Goal: Task Accomplishment & Management: Manage account settings

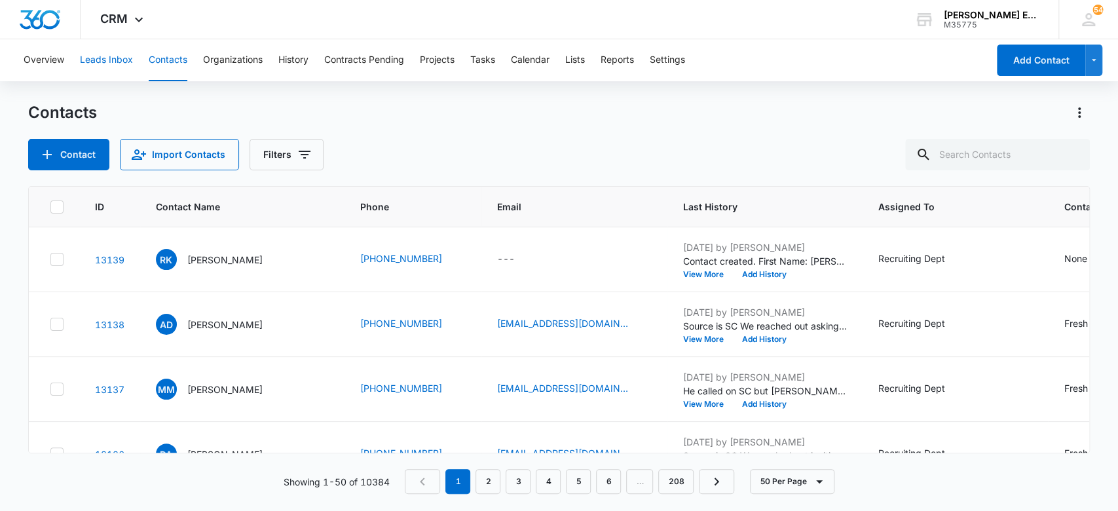
click at [112, 59] on button "Leads Inbox" at bounding box center [106, 60] width 53 height 42
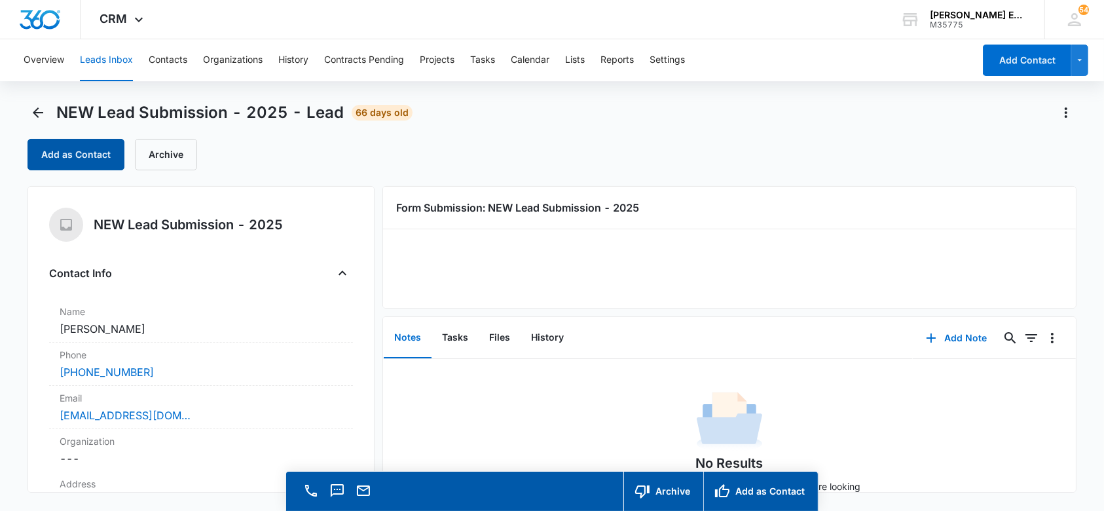
click at [75, 160] on button "Add as Contact" at bounding box center [76, 154] width 97 height 31
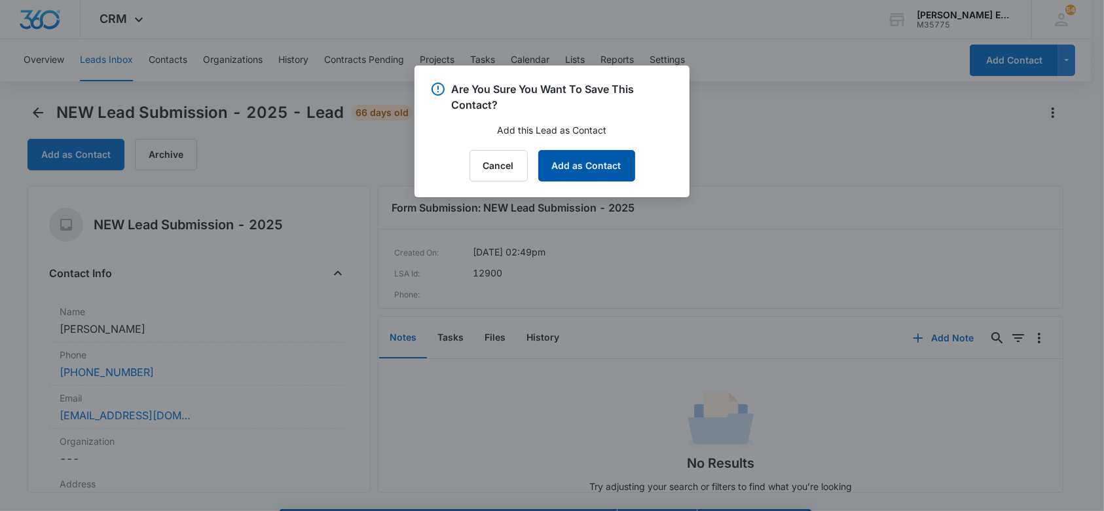
drag, startPoint x: 607, startPoint y: 167, endPoint x: 248, endPoint y: 313, distance: 387.0
click at [605, 168] on button "Add as Contact" at bounding box center [586, 165] width 97 height 31
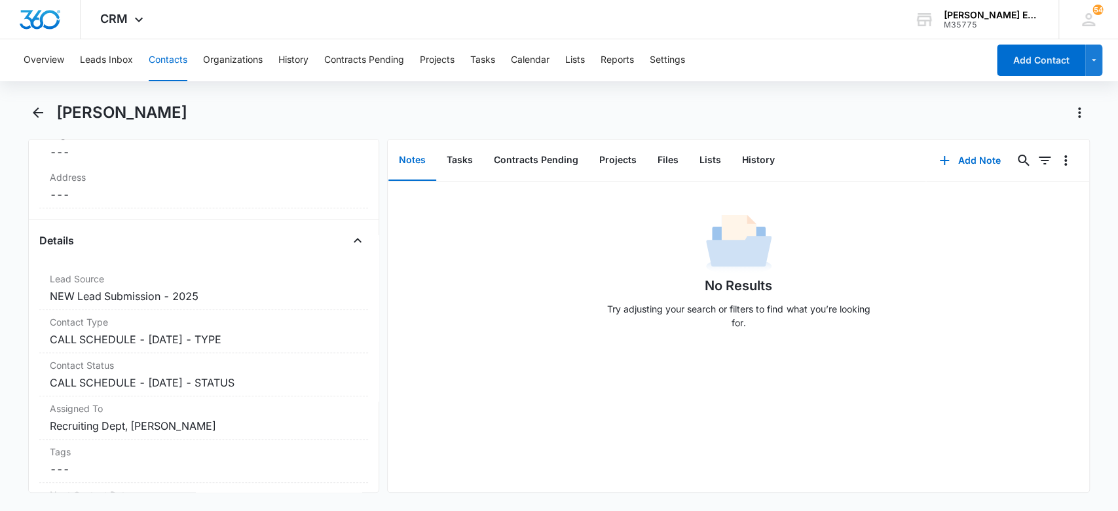
scroll to position [458, 0]
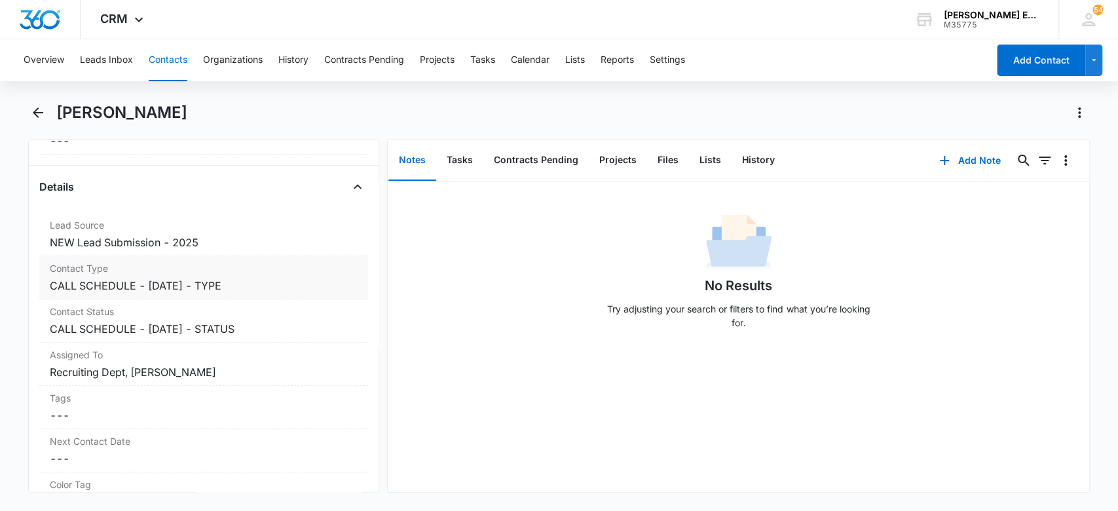
click at [252, 285] on dd "Cancel Save Changes CALL SCHEDULE - DEC 2024 - TYPE" at bounding box center [204, 286] width 309 height 16
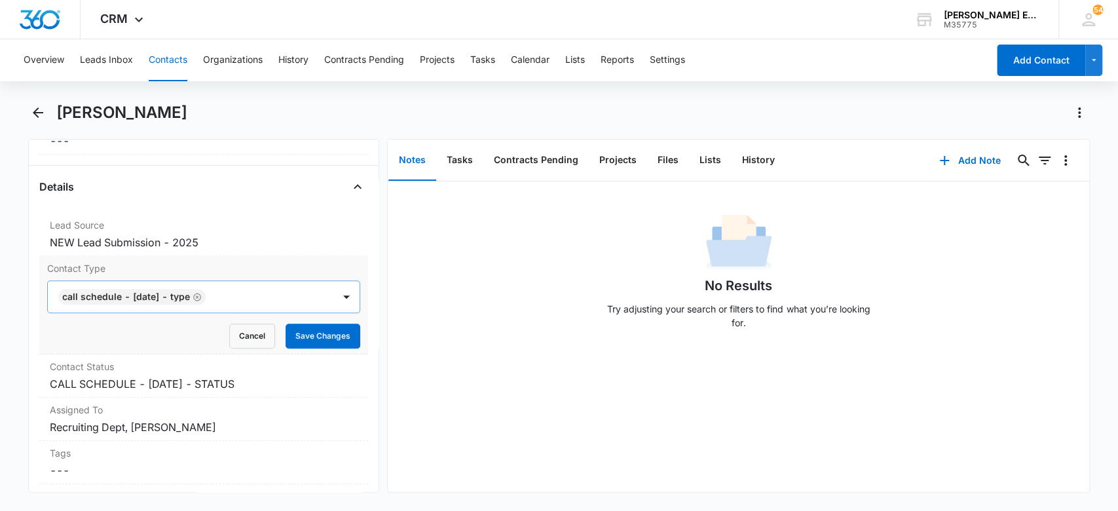
click at [202, 292] on icon "Remove CALL SCHEDULE - DEC 2024 - TYPE" at bounding box center [197, 297] width 9 height 10
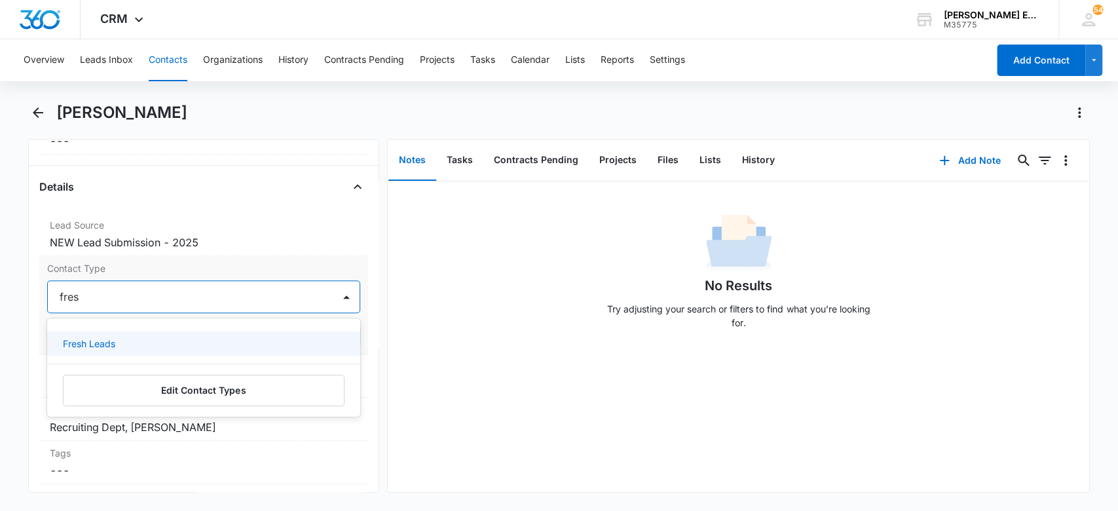
type input "fresh"
click at [185, 342] on div "Fresh Leads" at bounding box center [203, 344] width 280 height 14
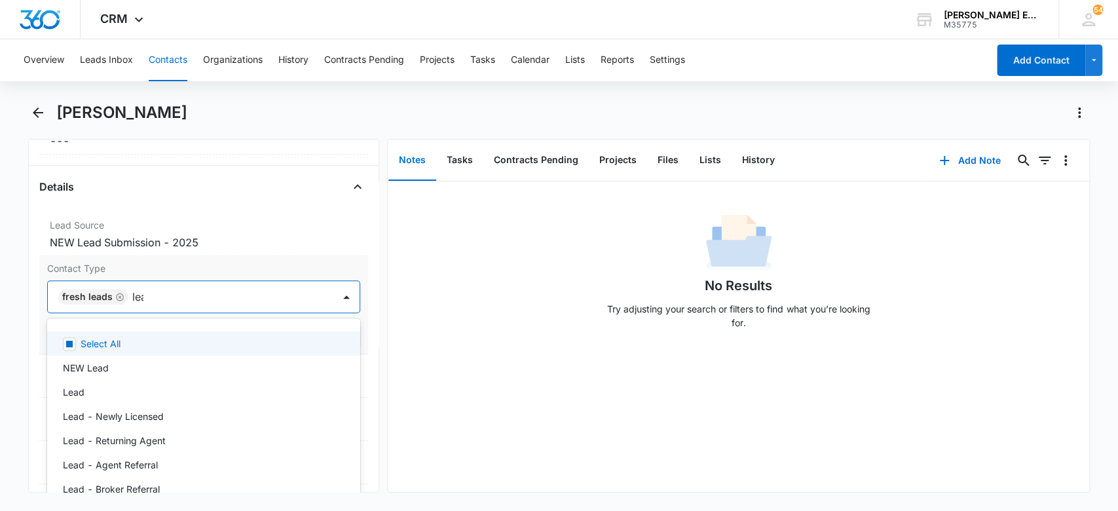
type input "lead"
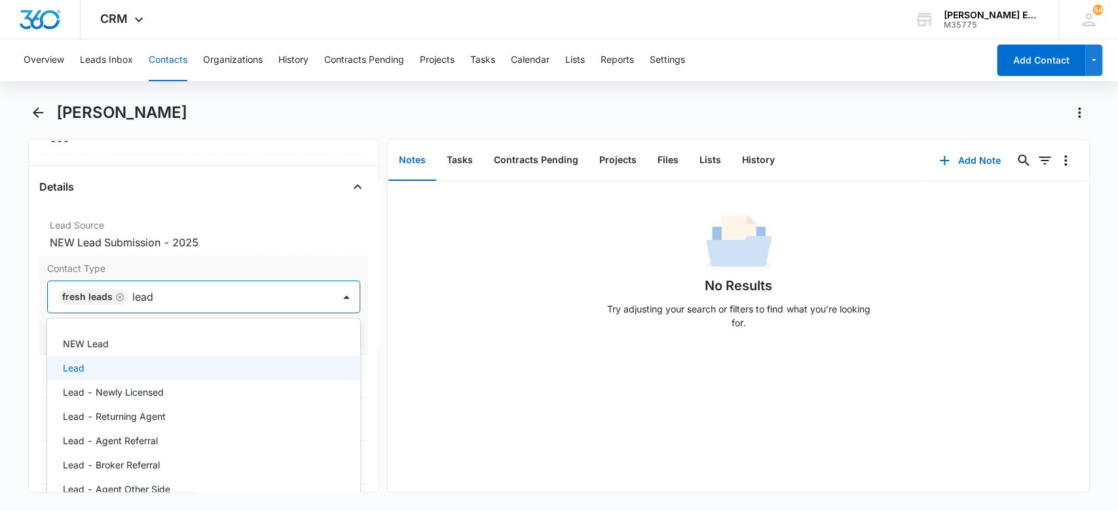
click at [152, 358] on div "Lead" at bounding box center [204, 368] width 314 height 24
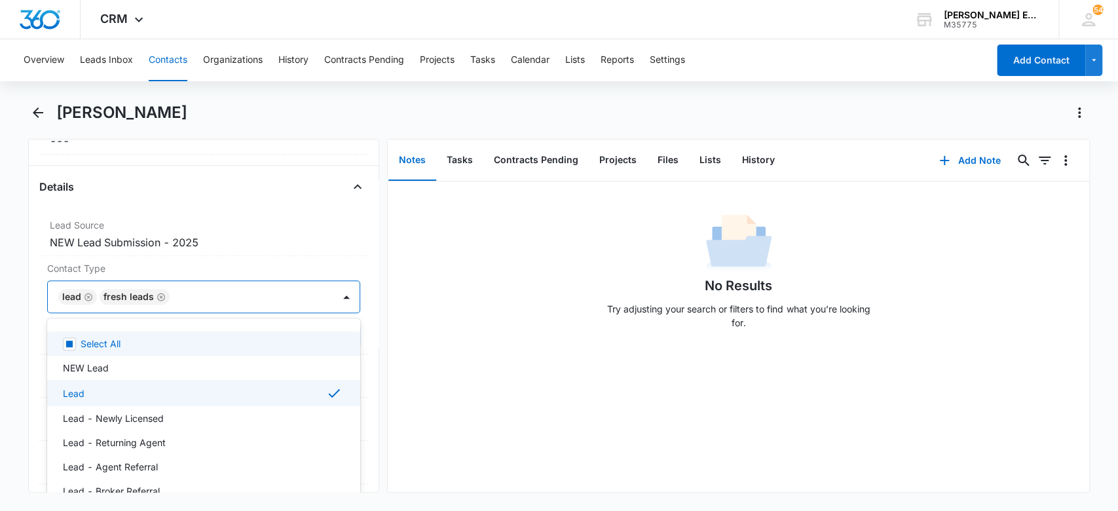
click at [498, 229] on div "No Results Try adjusting your search or filters to find what you’re looking for." at bounding box center [739, 275] width 702 height 130
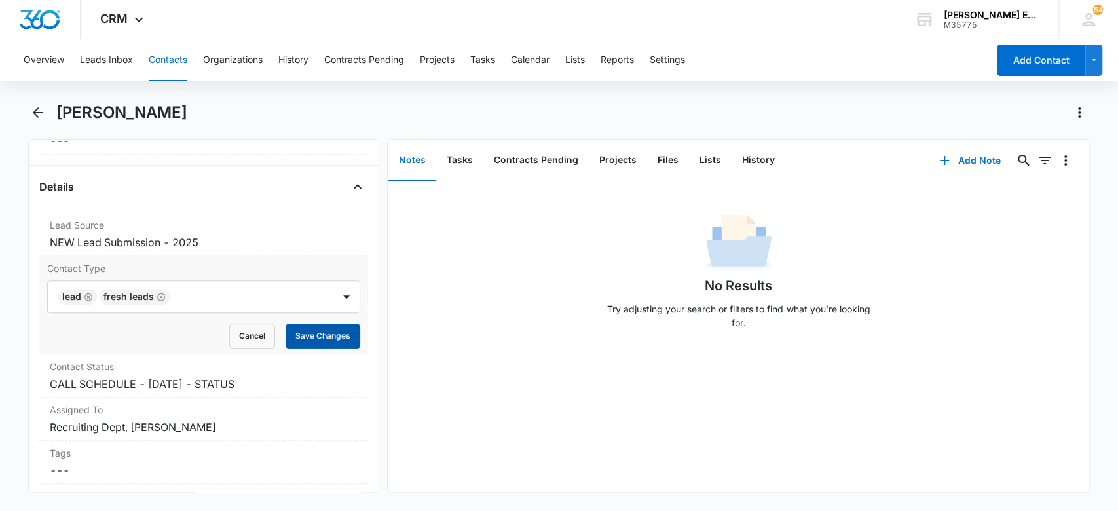
click at [318, 343] on button "Save Changes" at bounding box center [323, 336] width 75 height 25
click at [271, 383] on dd "Cancel Save Changes CALL SCHEDULE - DEC 2024 - STATUS" at bounding box center [204, 384] width 309 height 16
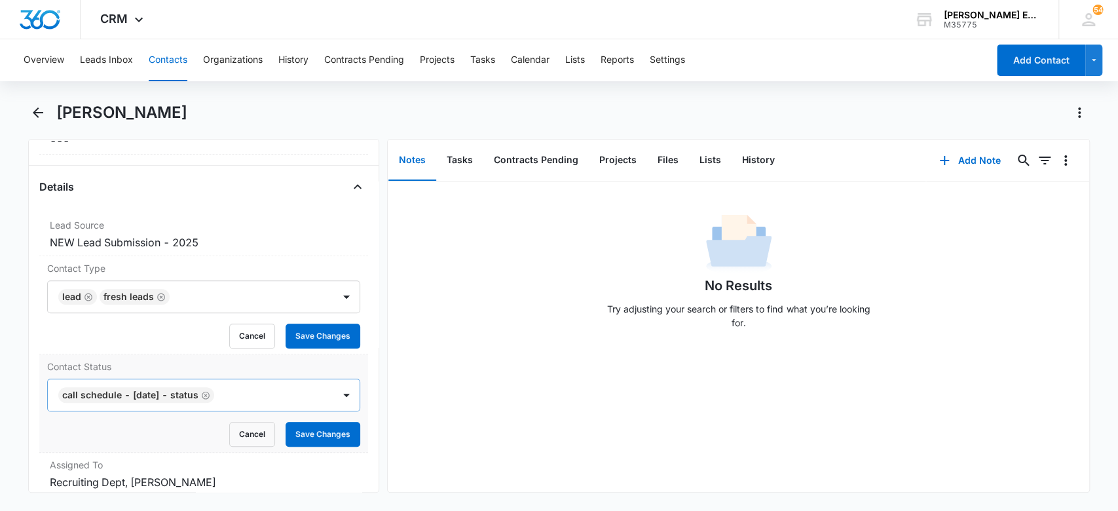
click at [210, 390] on icon "Remove CALL SCHEDULE - DEC 2024 - STATUS" at bounding box center [205, 395] width 9 height 10
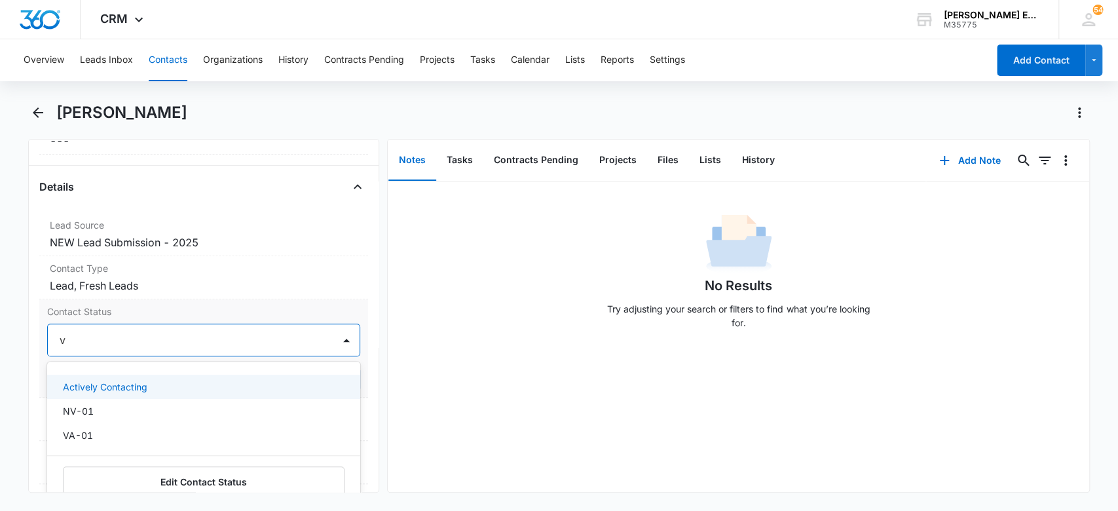
type input "va"
click at [221, 390] on div "VA-01" at bounding box center [203, 387] width 280 height 14
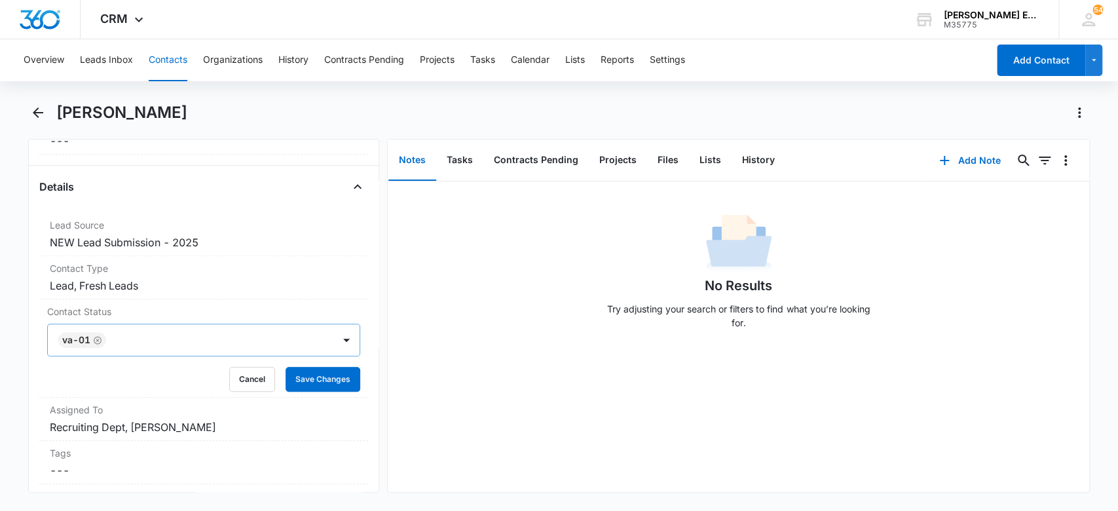
drag, startPoint x: 455, startPoint y: 328, endPoint x: 386, endPoint y: 346, distance: 71.0
click at [454, 328] on div "No Results Try adjusting your search or filters to find what you’re looking for." at bounding box center [739, 275] width 702 height 130
click at [308, 377] on button "Save Changes" at bounding box center [323, 379] width 75 height 25
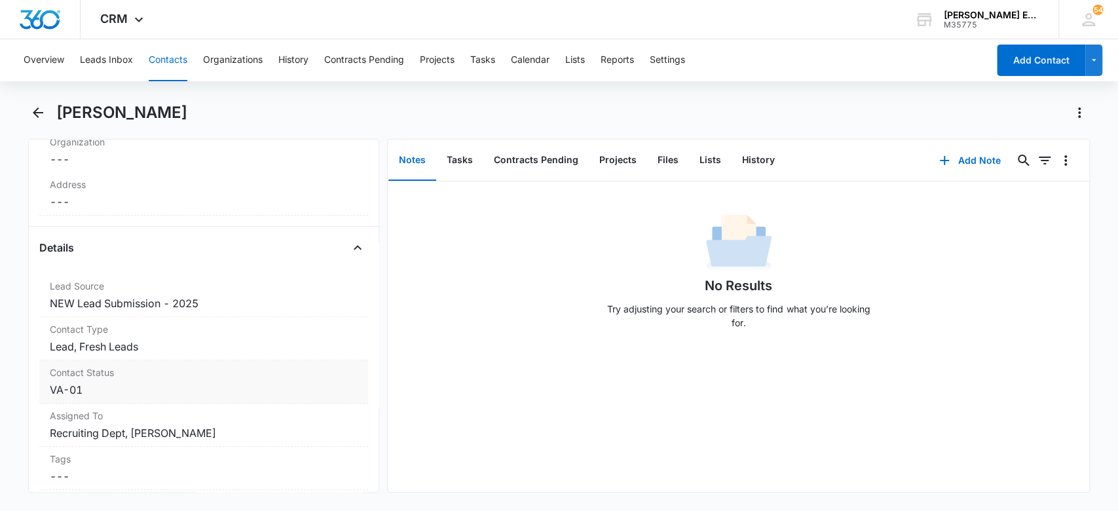
scroll to position [449, 0]
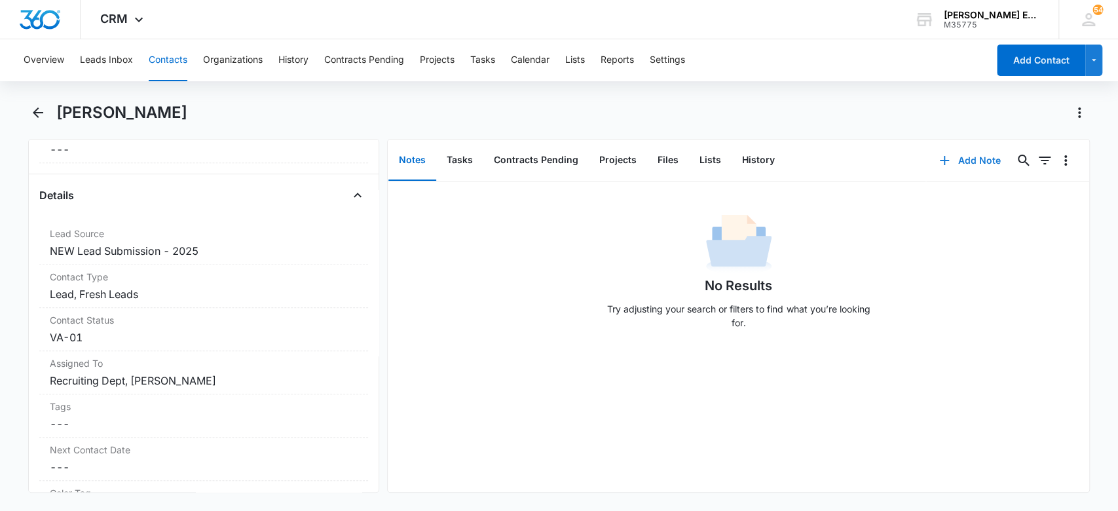
click at [948, 159] on button "Add Note" at bounding box center [969, 160] width 87 height 31
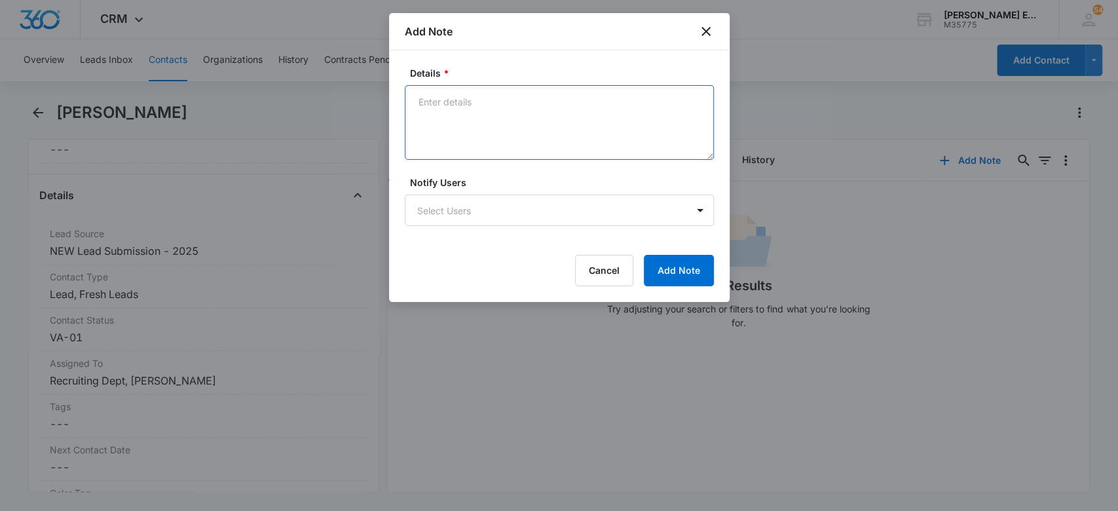
click at [466, 90] on textarea "Details *" at bounding box center [559, 122] width 309 height 75
type textarea "Source is Google ad AA had initially reached out to her via Google voice"
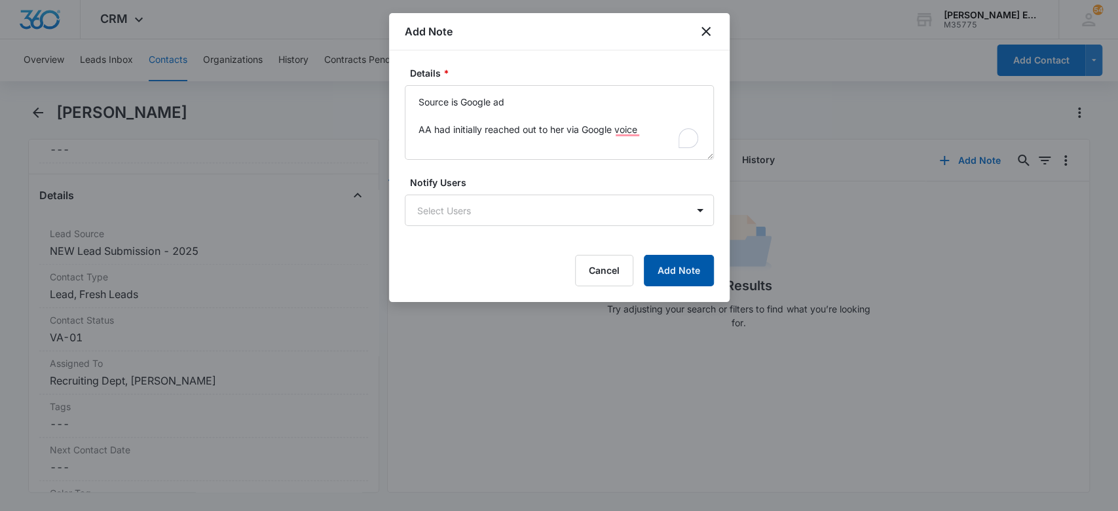
click at [692, 271] on button "Add Note" at bounding box center [679, 270] width 70 height 31
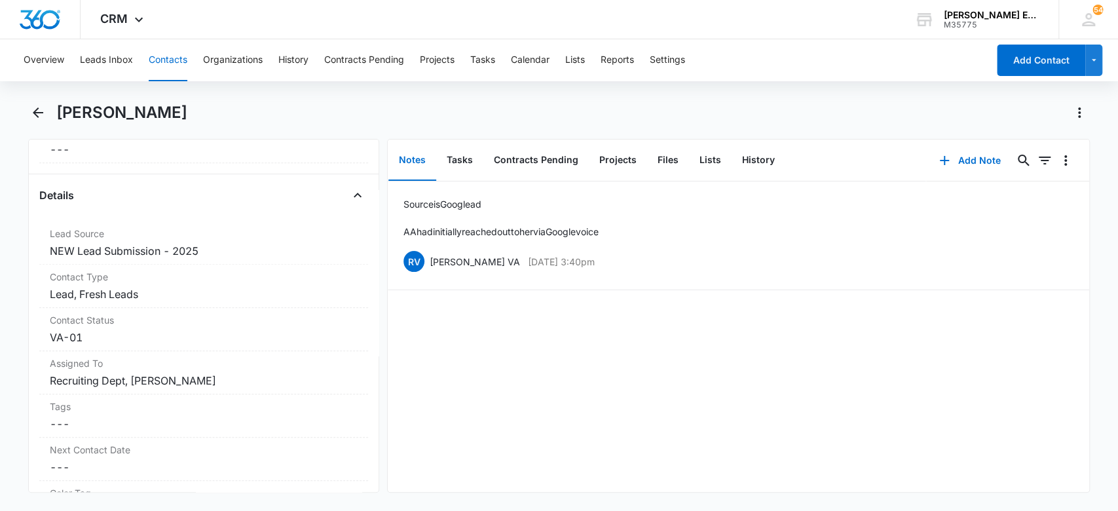
click at [181, 60] on button "Contacts" at bounding box center [168, 60] width 39 height 42
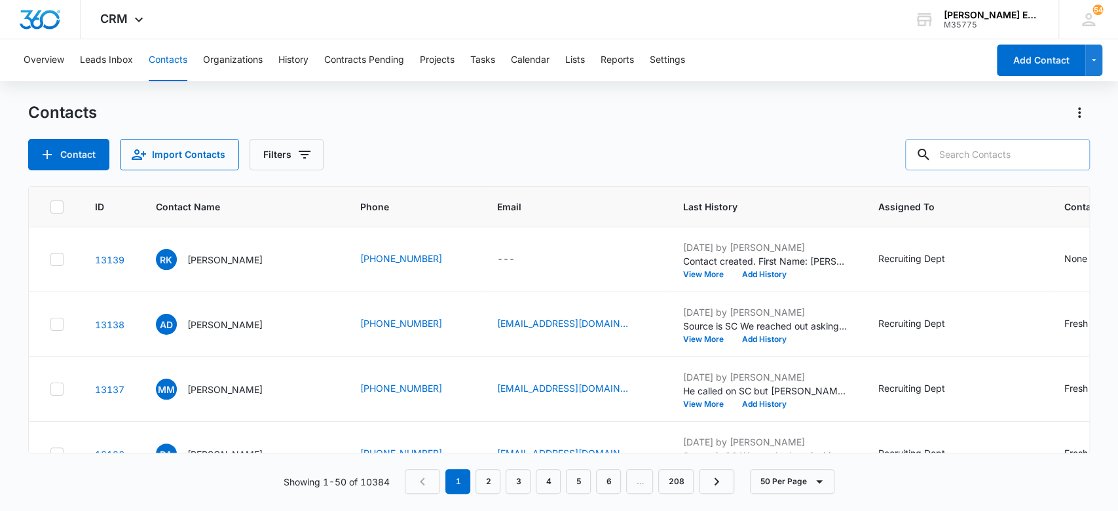
click at [971, 152] on input "text" at bounding box center [997, 154] width 185 height 31
paste input "Misty"
type input "Misty"
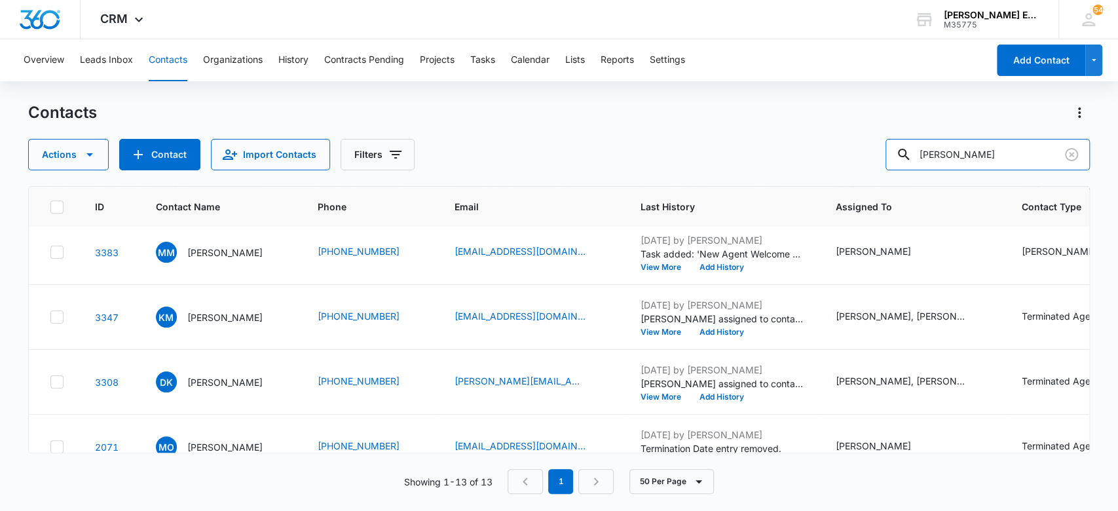
scroll to position [597, 0]
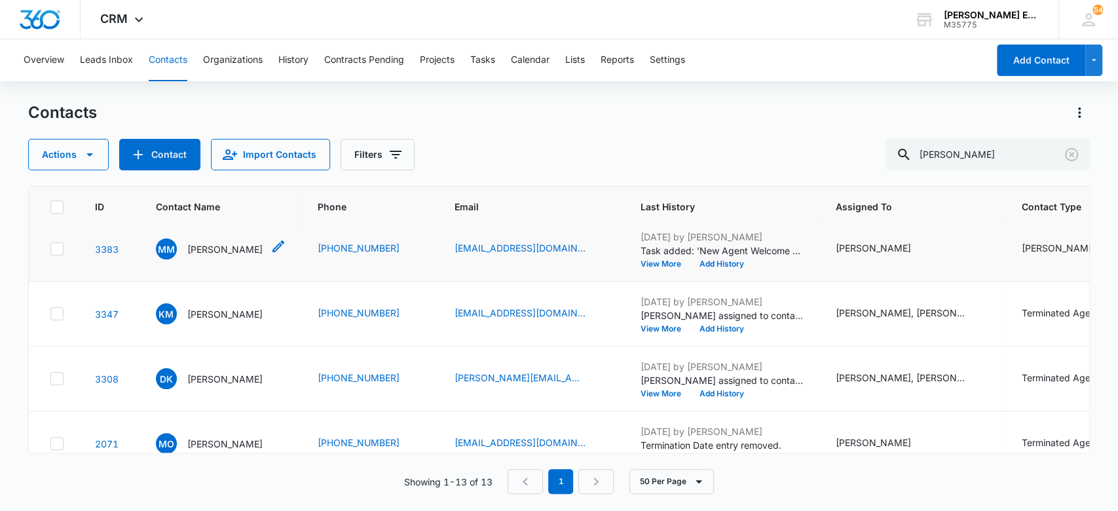
click at [234, 256] on p "Misty Minnick" at bounding box center [224, 249] width 75 height 14
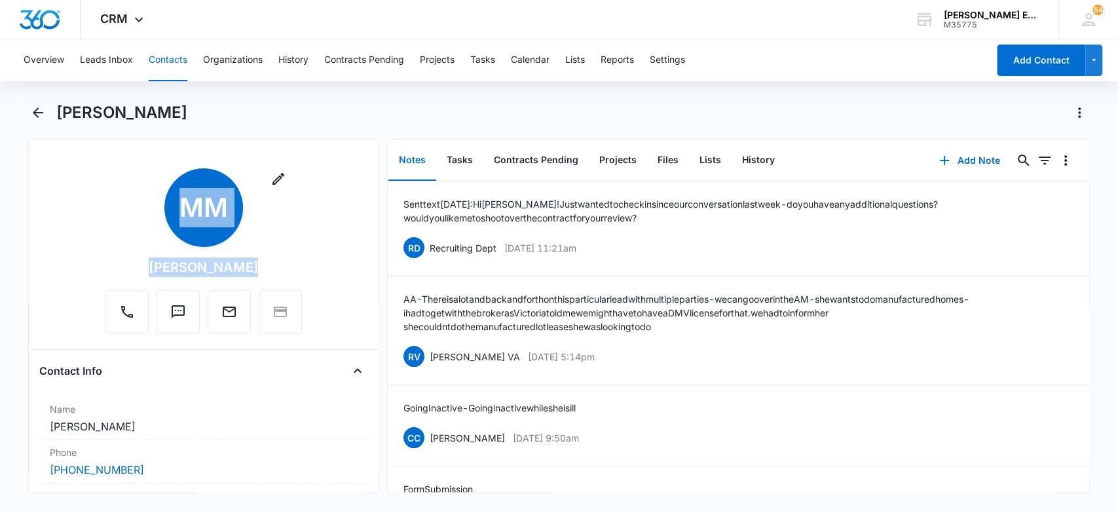
drag, startPoint x: 249, startPoint y: 263, endPoint x: 133, endPoint y: 273, distance: 116.4
click at [130, 273] on div "Remove MM Misty Minnick" at bounding box center [203, 250] width 197 height 165
drag, startPoint x: 157, startPoint y: 265, endPoint x: 238, endPoint y: 267, distance: 81.9
click at [238, 267] on div "Misty Minnick" at bounding box center [203, 267] width 109 height 20
copy div "Misty Minnick"
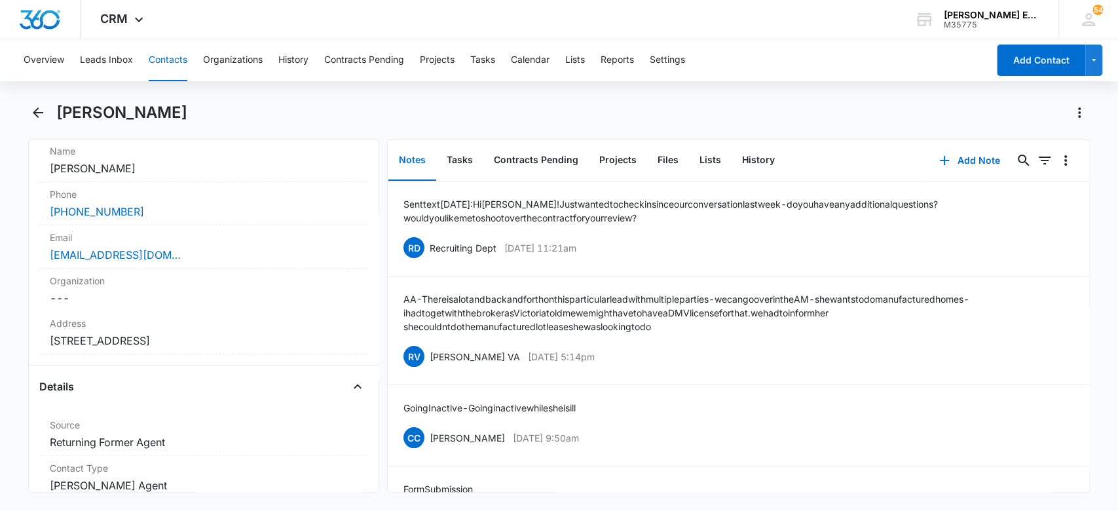
scroll to position [262, 0]
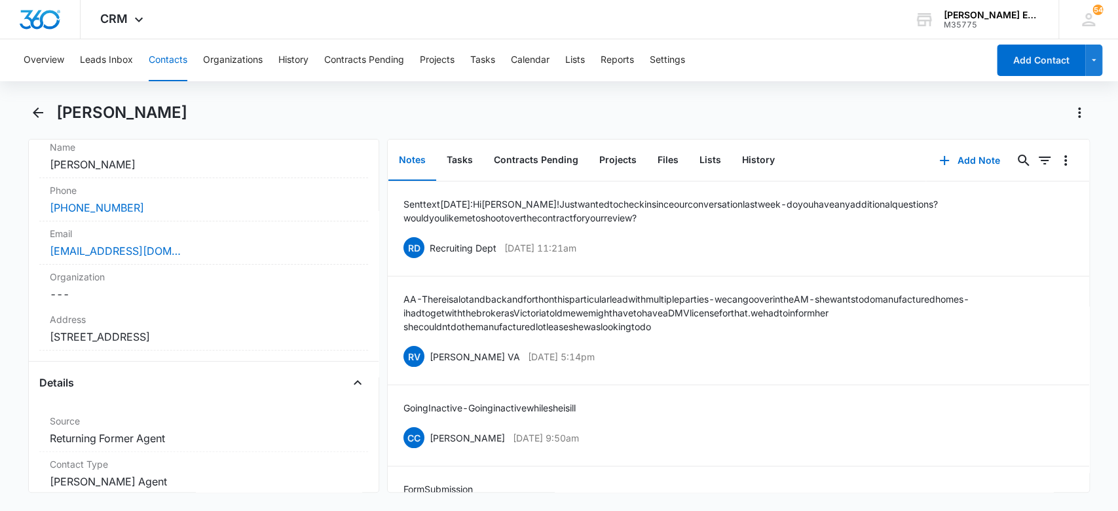
drag, startPoint x: 198, startPoint y: 250, endPoint x: 0, endPoint y: 266, distance: 199.2
click at [0, 266] on main "Misty Minnick Remove MM Misty Minnick Contact Info Name Cancel Save Changes Mis…" at bounding box center [559, 305] width 1118 height 406
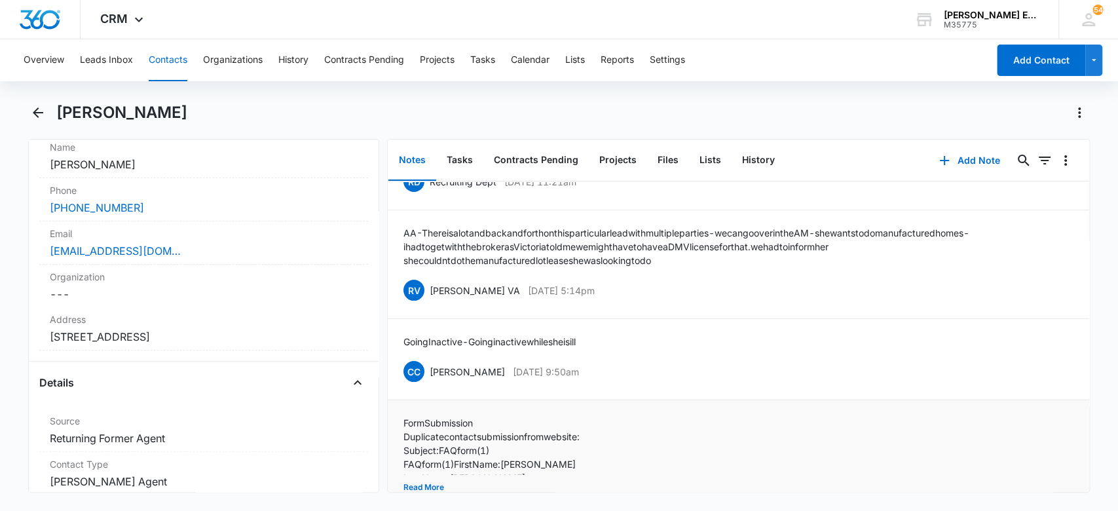
scroll to position [134, 0]
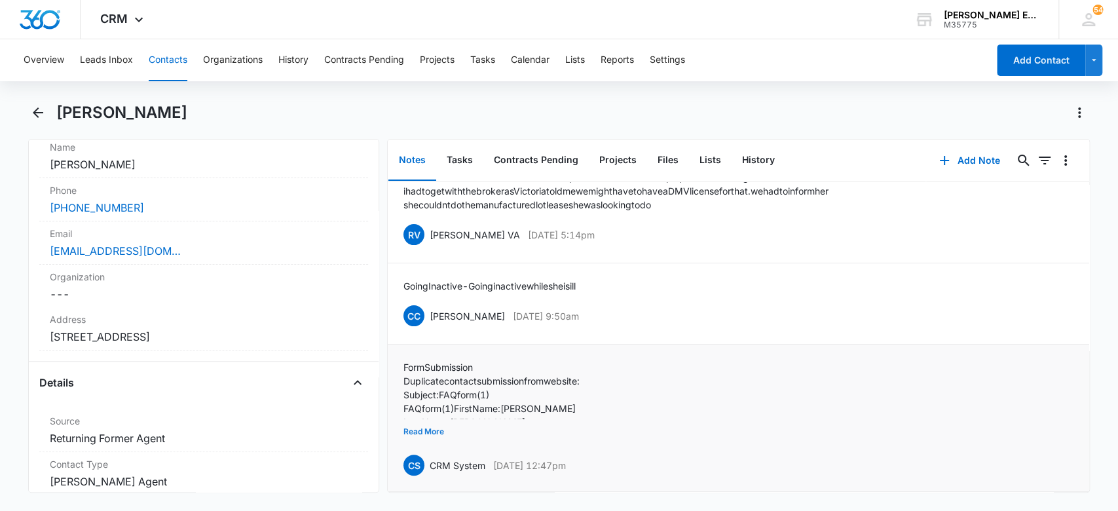
click at [442, 419] on button "Read More" at bounding box center [424, 431] width 41 height 25
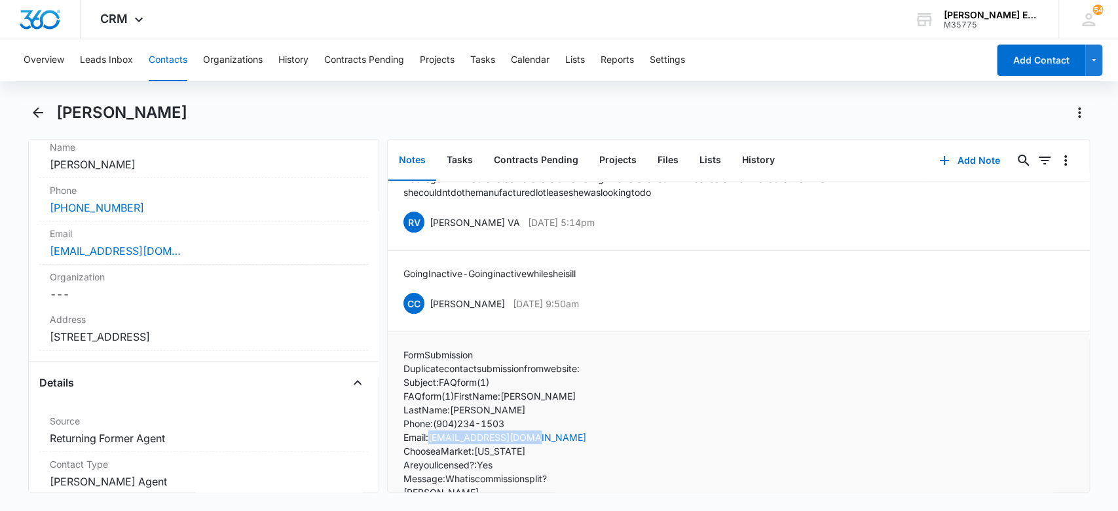
drag, startPoint x: 539, startPoint y: 433, endPoint x: 430, endPoint y: 440, distance: 109.6
click at [430, 440] on p "Email: mistyminnick@aol.com" at bounding box center [495, 437] width 183 height 14
copy p "mistyminnick@aol.com"
drag, startPoint x: 514, startPoint y: 421, endPoint x: 438, endPoint y: 427, distance: 76.9
click at [438, 427] on p "Phone: (904) 234-1503" at bounding box center [495, 424] width 183 height 14
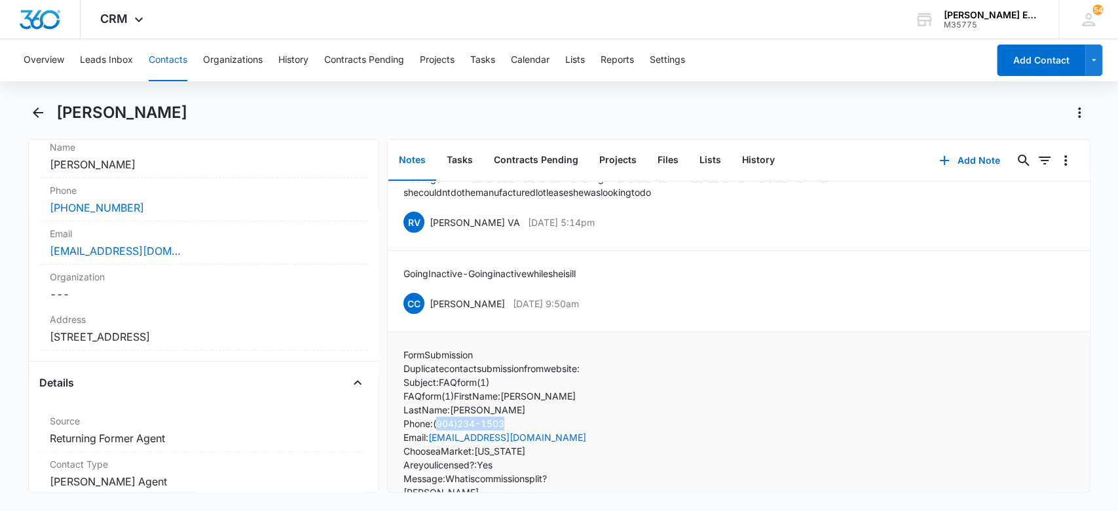
drag, startPoint x: 536, startPoint y: 428, endPoint x: 518, endPoint y: 417, distance: 20.9
click at [535, 427] on p "Phone: (904) 234-1503" at bounding box center [495, 424] width 183 height 14
click at [514, 417] on p "Phone: (904) 234-1503" at bounding box center [495, 424] width 183 height 14
click at [511, 421] on p "Phone: (904) 234-1503" at bounding box center [495, 424] width 183 height 14
drag, startPoint x: 435, startPoint y: 423, endPoint x: 512, endPoint y: 422, distance: 76.6
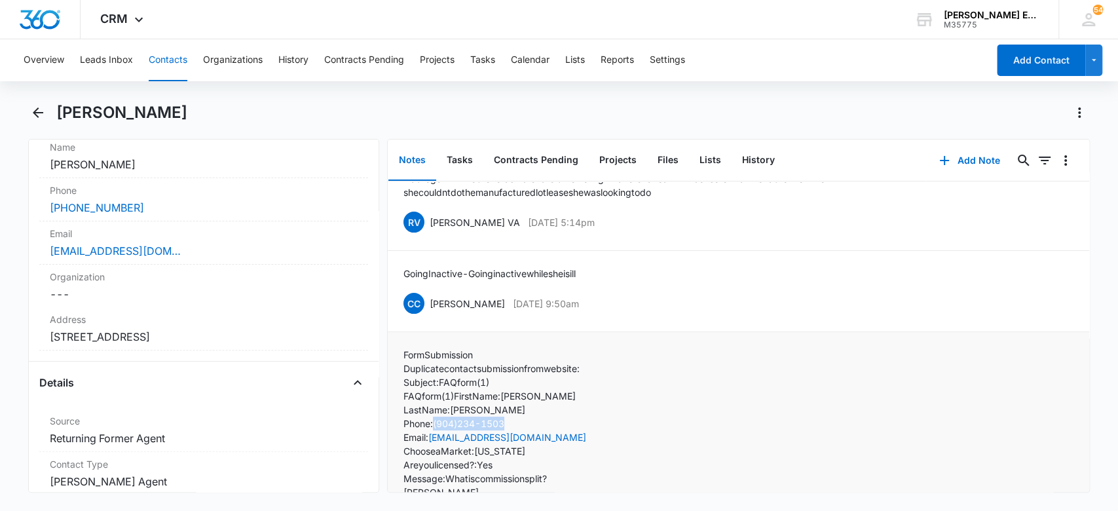
click at [512, 422] on p "Phone: (904) 234-1503" at bounding box center [495, 424] width 183 height 14
copy p "(904) 234-1503"
click at [1052, 52] on button "Add Contact" at bounding box center [1041, 60] width 88 height 31
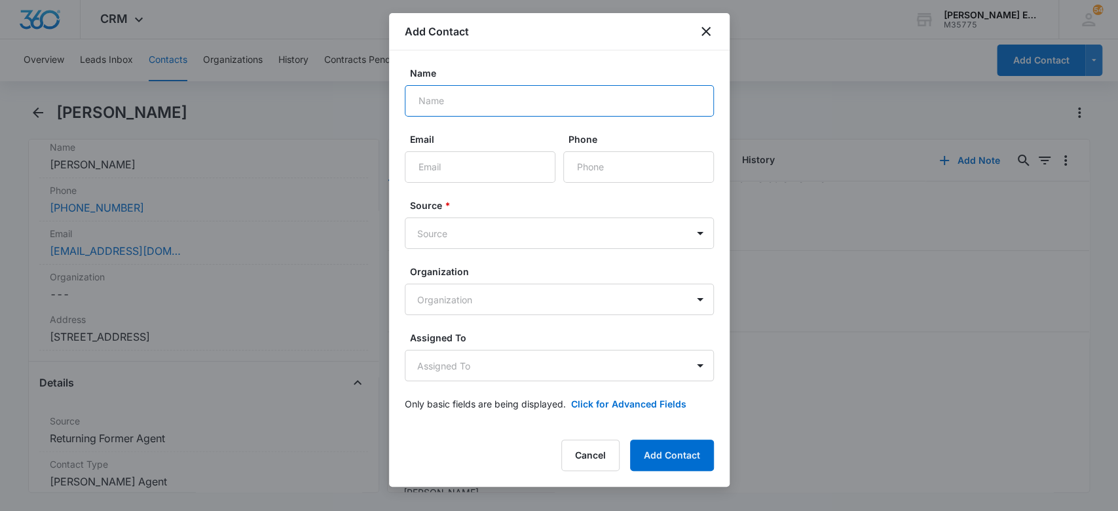
paste input "[PERSON_NAME]"
type input "[PERSON_NAME]"
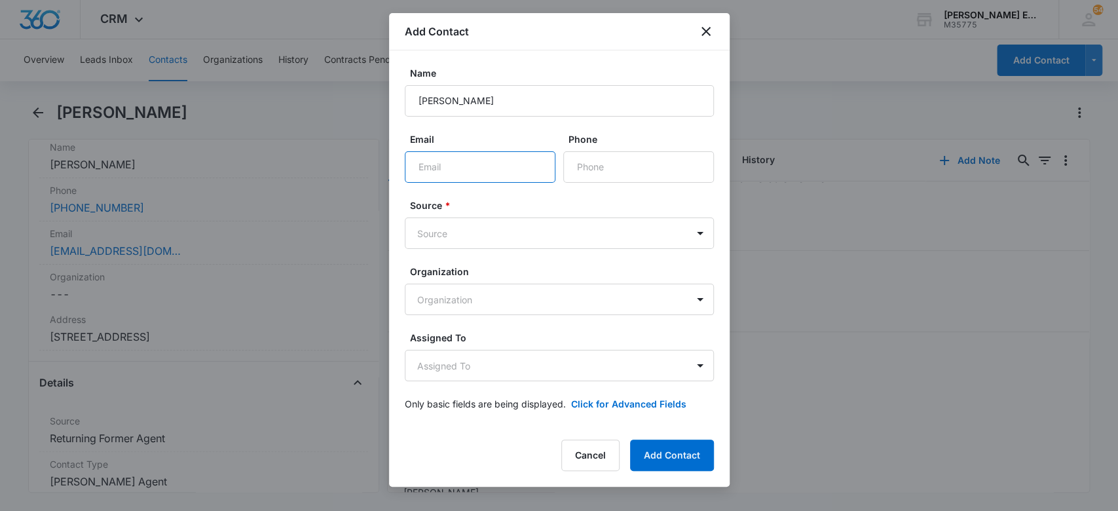
click at [469, 172] on input "Email" at bounding box center [480, 166] width 151 height 31
paste input "[EMAIL_ADDRESS][DOMAIN_NAME]"
type input "[EMAIL_ADDRESS][DOMAIN_NAME]"
paste input "+1 904 826 5890"
type input "+1 904 826 5890"
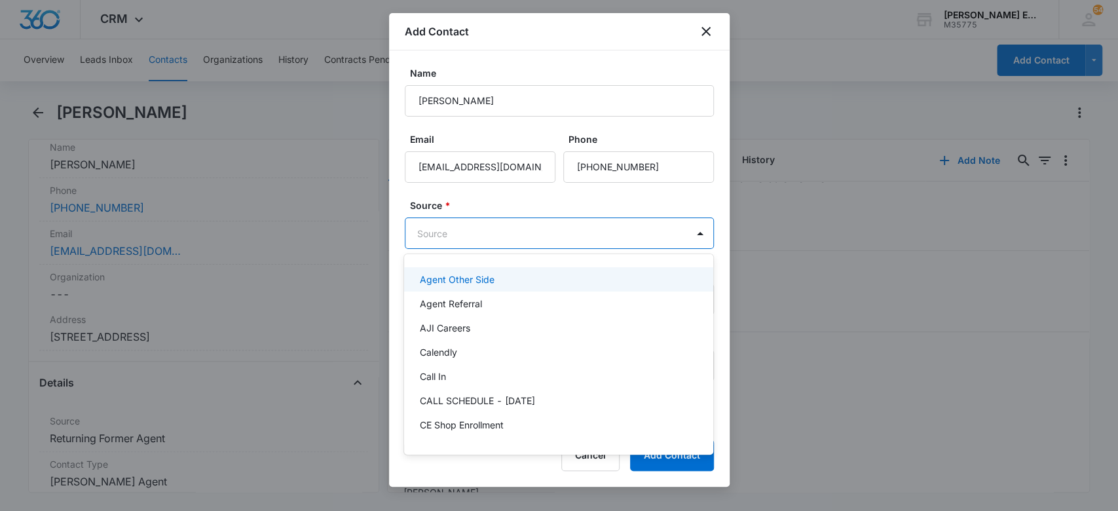
click at [575, 235] on body "CRM Apps Websites CRM Email Social Brand Allison James Estates and Homes M35775…" at bounding box center [559, 255] width 1118 height 511
type input "sm"
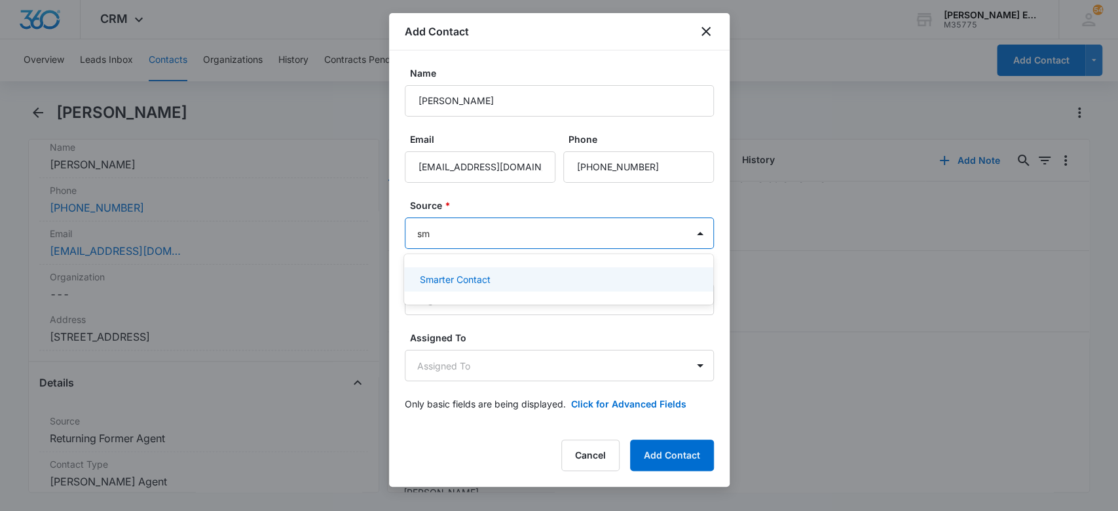
click at [575, 280] on div "Smarter Contact" at bounding box center [557, 280] width 275 height 14
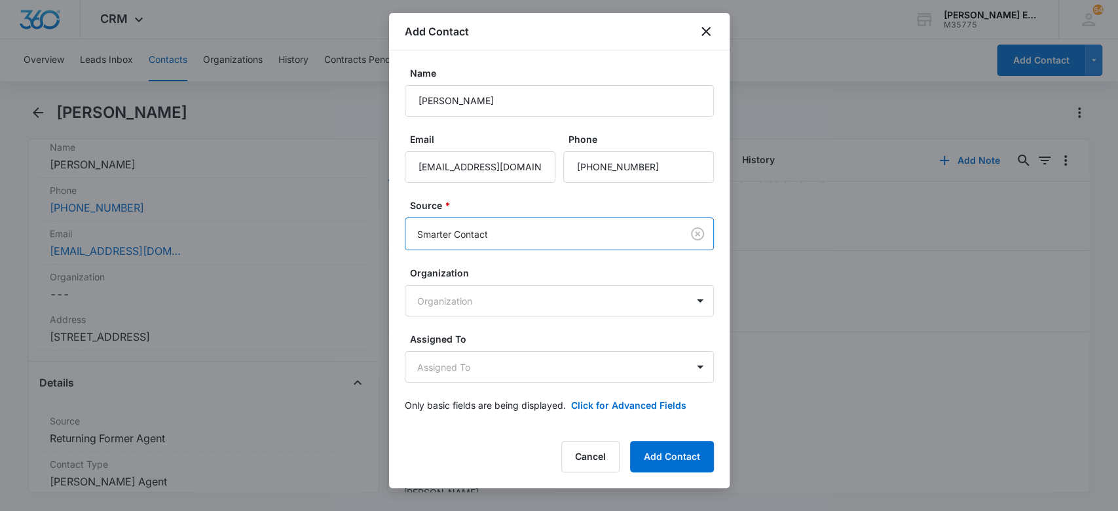
click at [549, 196] on form "Name Ivi Figueroa Email fiviannette@gmail.com Phone Source * option Smarter Con…" at bounding box center [559, 247] width 309 height 362
click at [477, 369] on body "CRM Apps Websites CRM Email Social Brand Allison James Estates and Homes M35775…" at bounding box center [559, 255] width 1118 height 511
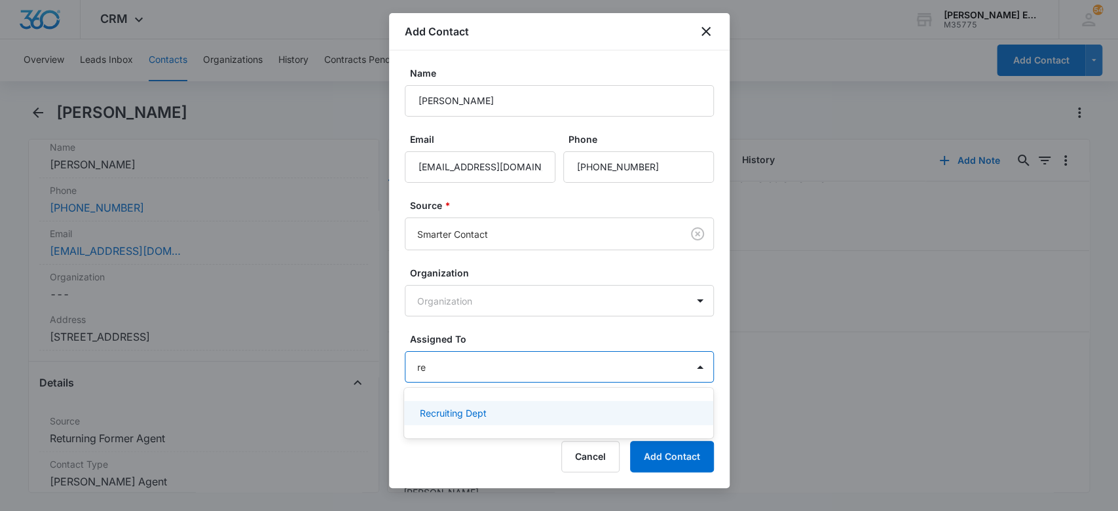
type input "rec"
click at [477, 405] on div "Recruiting Dept" at bounding box center [558, 413] width 309 height 24
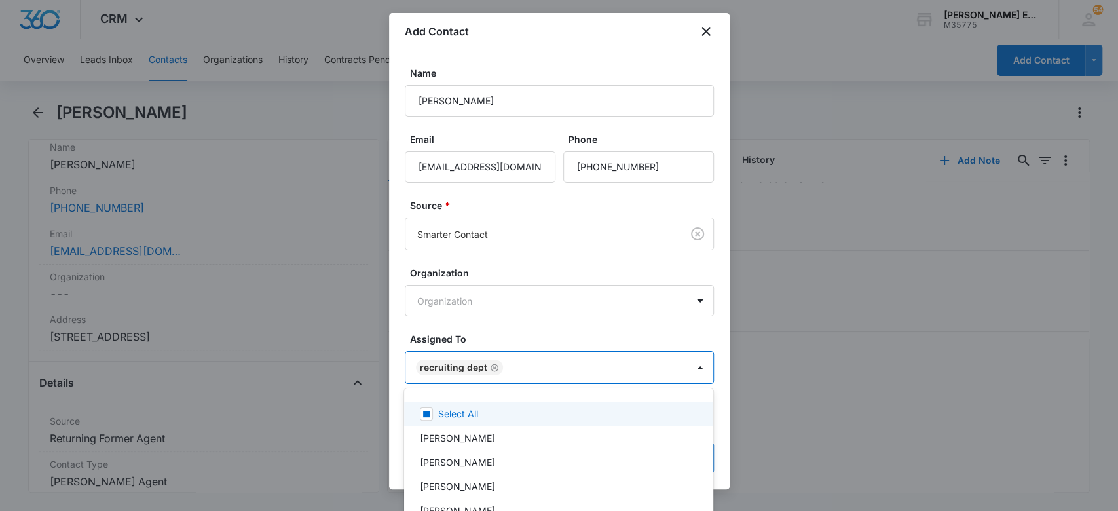
click at [493, 323] on div at bounding box center [559, 255] width 1118 height 511
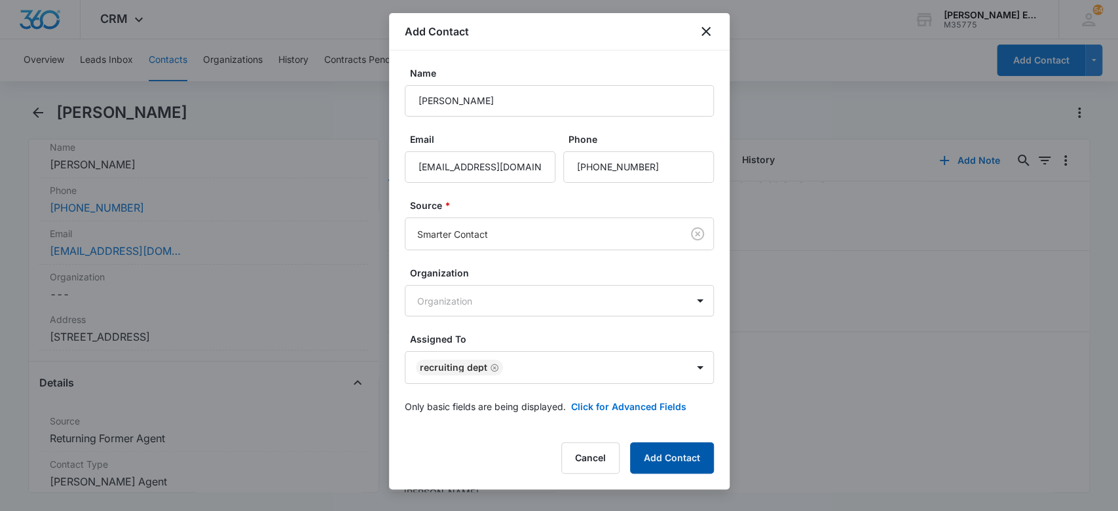
click at [679, 455] on button "Add Contact" at bounding box center [672, 457] width 84 height 31
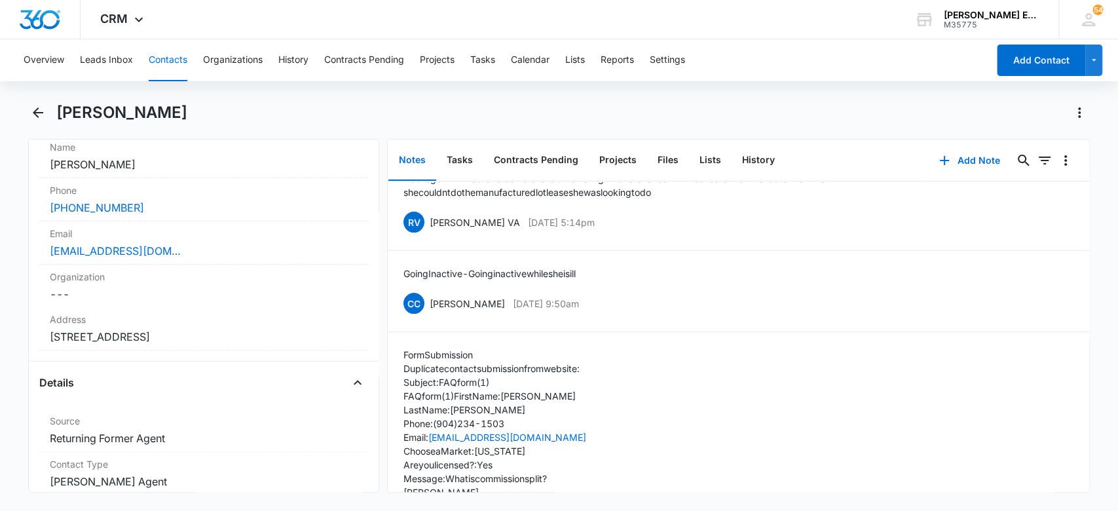
click at [176, 57] on button "Contacts" at bounding box center [168, 60] width 39 height 42
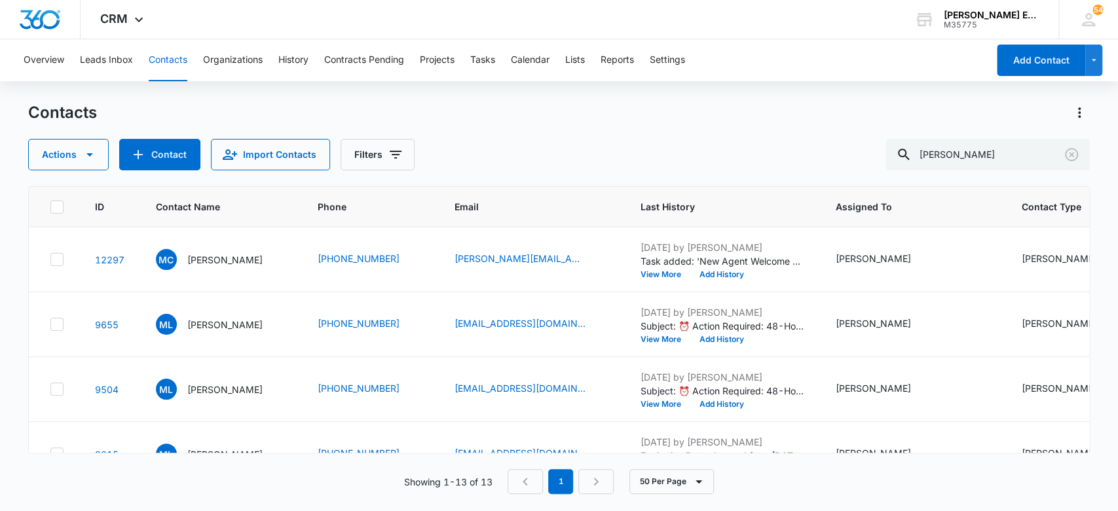
scroll to position [597, 0]
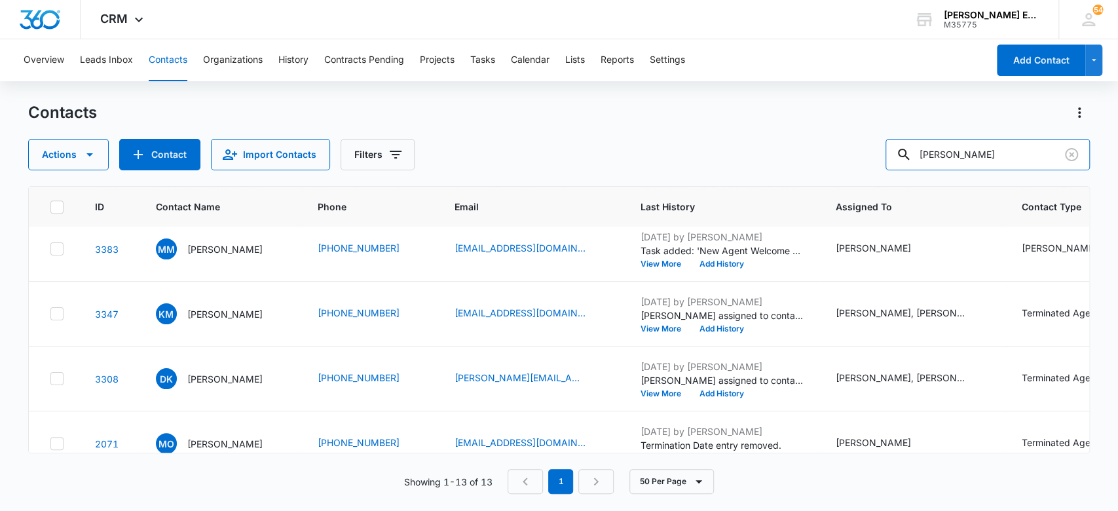
drag, startPoint x: 962, startPoint y: 149, endPoint x: 895, endPoint y: 151, distance: 66.2
click at [895, 151] on div "Actions Contact Import Contacts Filters Misty" at bounding box center [559, 154] width 1063 height 31
click at [654, 120] on div "Contacts" at bounding box center [559, 112] width 1063 height 21
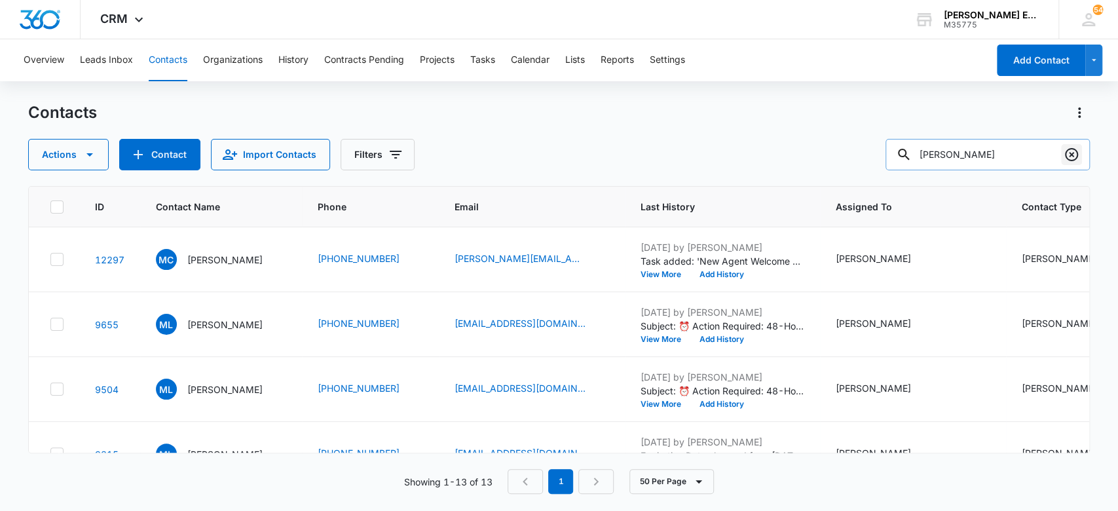
click at [1065, 155] on icon "Clear" at bounding box center [1071, 154] width 13 height 13
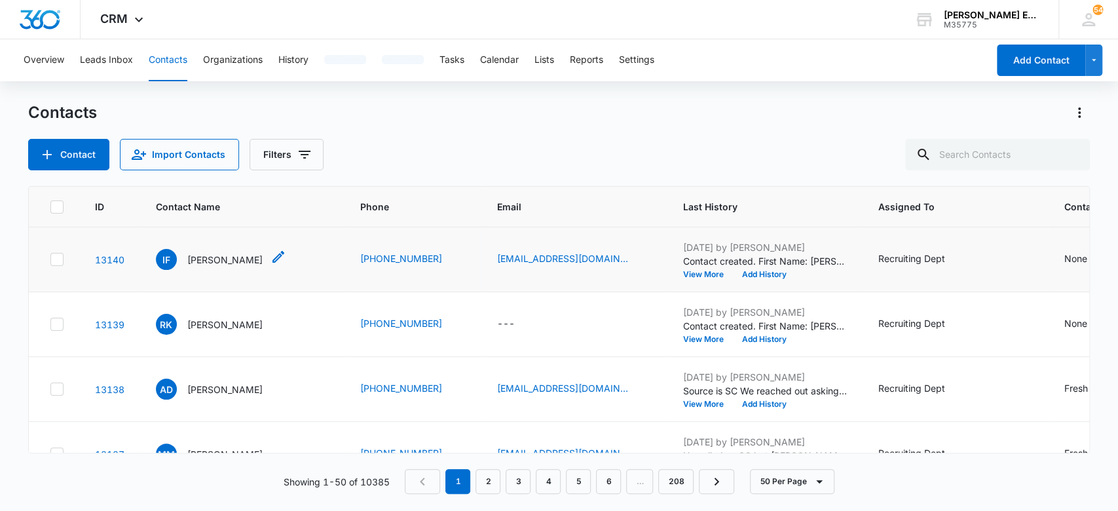
click at [203, 256] on p "[PERSON_NAME]" at bounding box center [224, 260] width 75 height 14
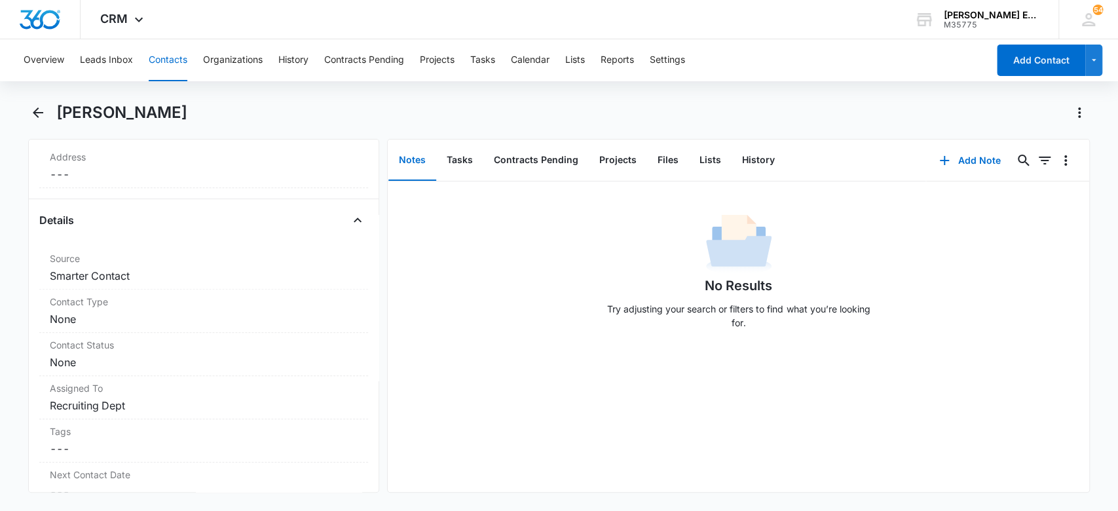
scroll to position [404, 0]
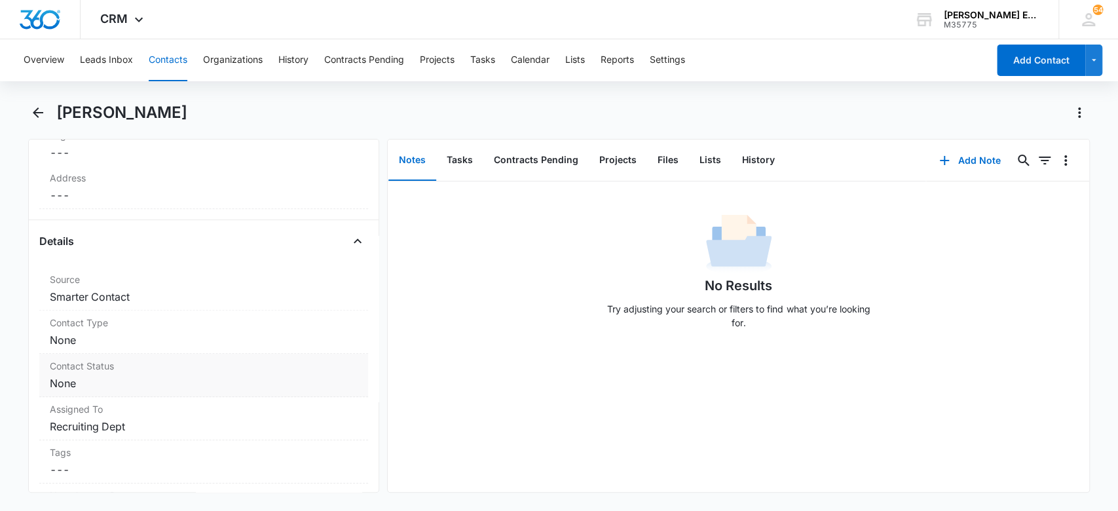
click at [179, 381] on dd "Cancel Save Changes None" at bounding box center [204, 383] width 309 height 16
click at [130, 341] on dd "Cancel Save Changes None" at bounding box center [204, 340] width 309 height 16
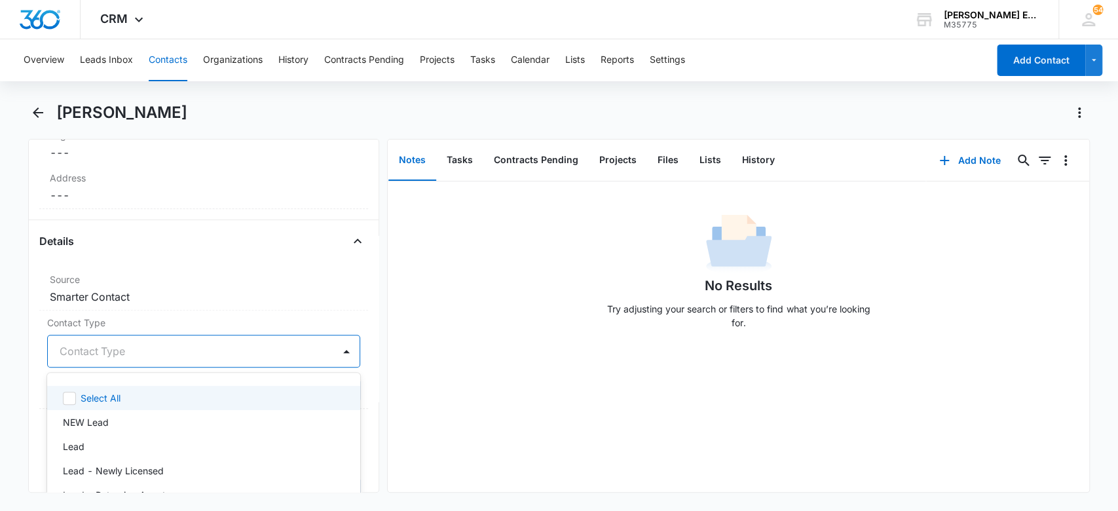
click at [126, 343] on div at bounding box center [188, 351] width 257 height 18
type input "lead"
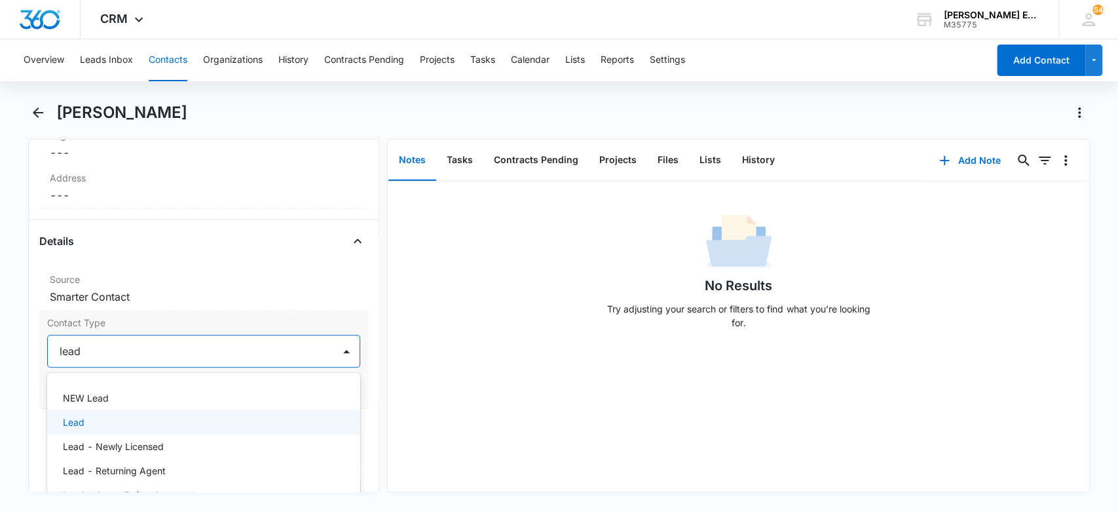
click at [95, 422] on div "Lead" at bounding box center [203, 422] width 280 height 14
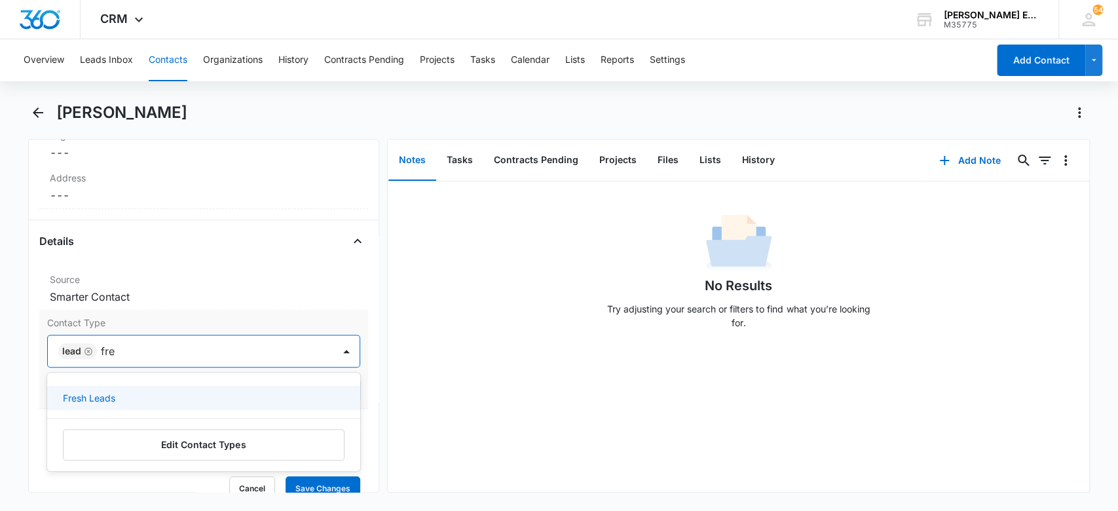
type input "fres"
click at [112, 398] on p "Fresh Leads" at bounding box center [89, 398] width 52 height 14
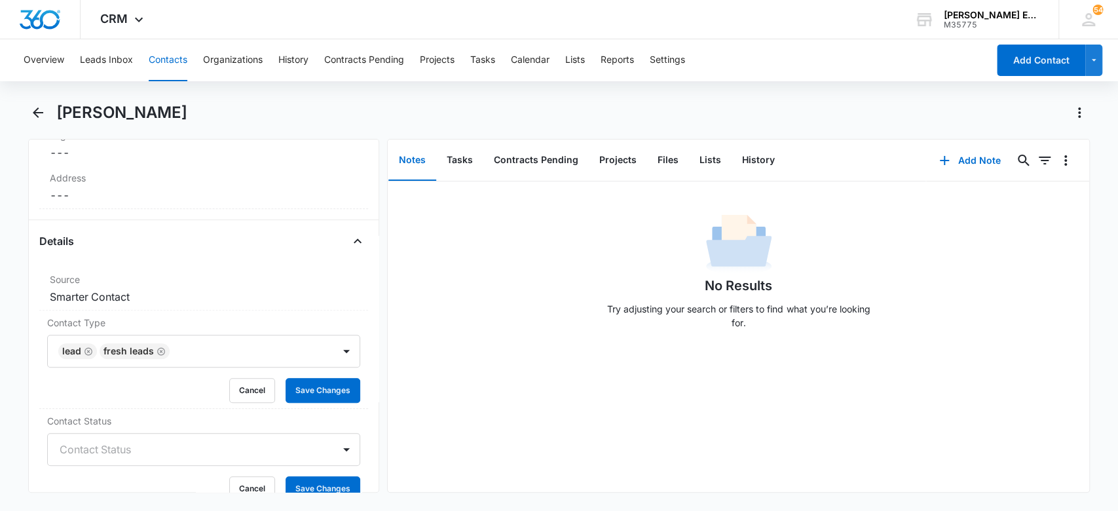
click at [441, 388] on div "No Results Try adjusting your search or filters to find what you’re looking for." at bounding box center [739, 336] width 702 height 311
click at [309, 392] on button "Save Changes" at bounding box center [323, 390] width 75 height 25
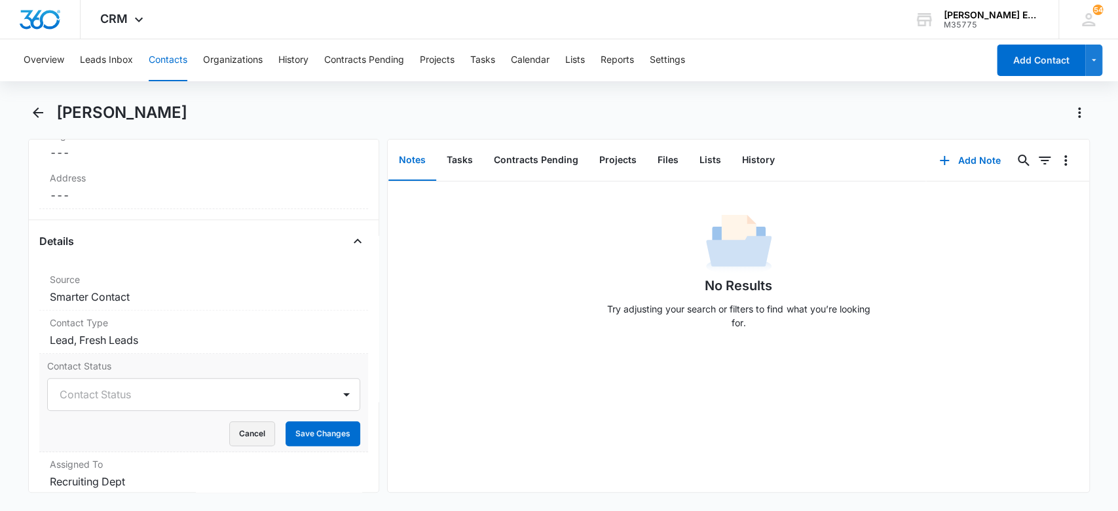
click at [247, 438] on button "Cancel" at bounding box center [252, 433] width 46 height 25
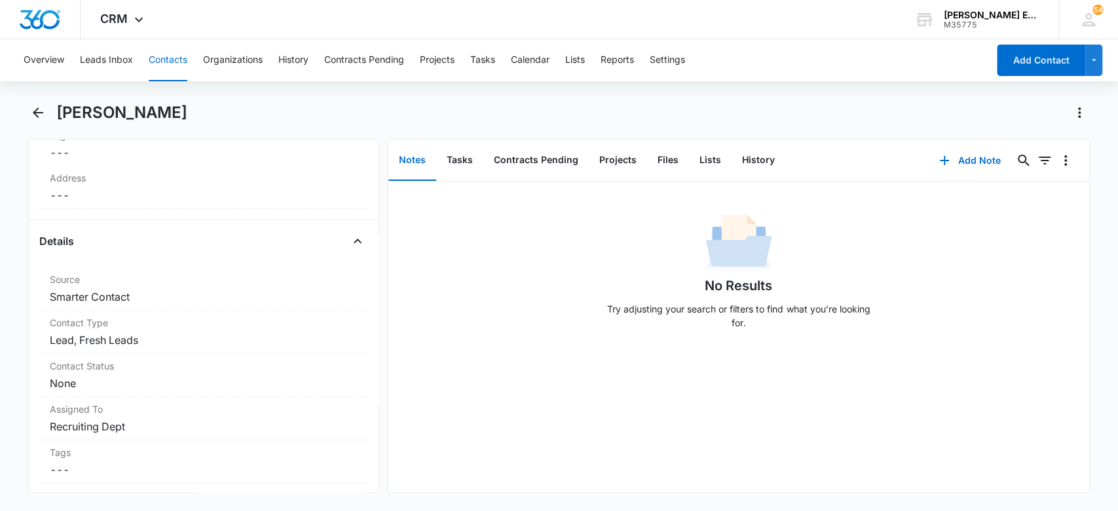
click at [472, 317] on div "No Results Try adjusting your search or filters to find what you’re looking for." at bounding box center [739, 275] width 702 height 130
click at [940, 160] on button "Add Note" at bounding box center [969, 160] width 87 height 31
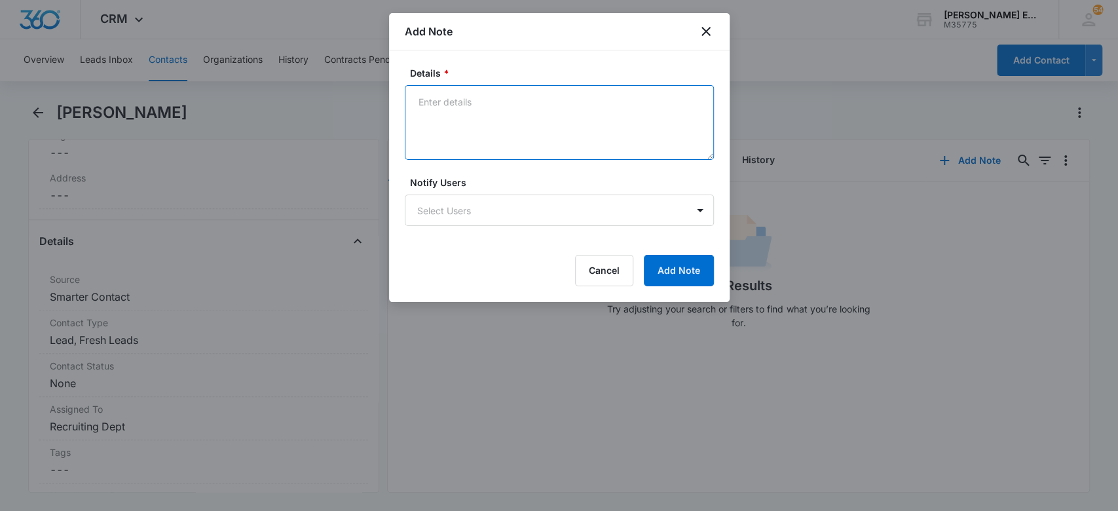
click at [459, 105] on textarea "Details *" at bounding box center [559, 122] width 309 height 75
drag, startPoint x: 533, startPoint y: 97, endPoint x: 364, endPoint y: 86, distance: 168.7
click at [364, 86] on body "CRM Apps Websites CRM Email Social Brand [PERSON_NAME] Estates and Homes M35775…" at bounding box center [559, 255] width 1118 height 511
paste textarea "Facebook Lead form"
type textarea "Facebook Lead form"
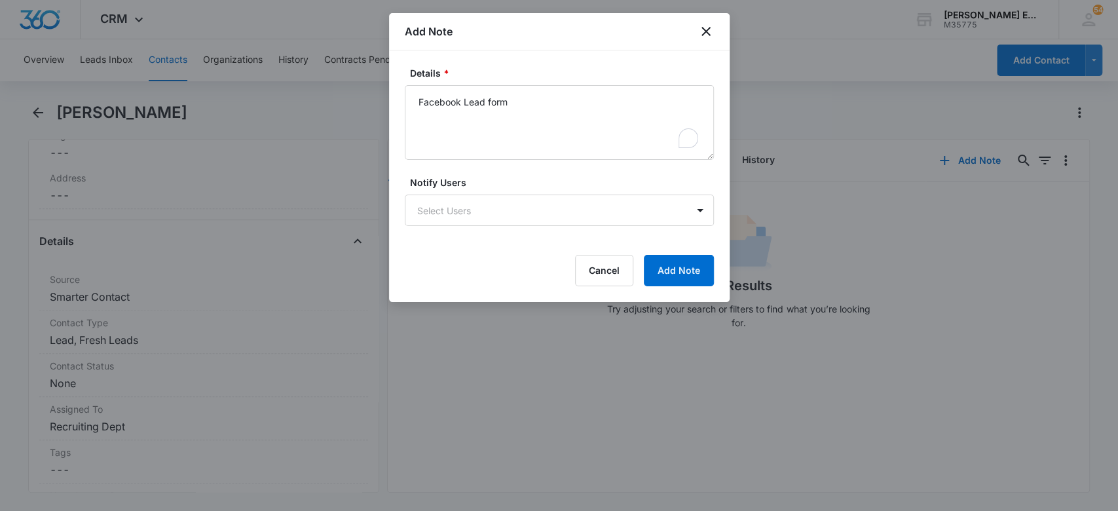
click at [364, 86] on div at bounding box center [559, 255] width 1118 height 511
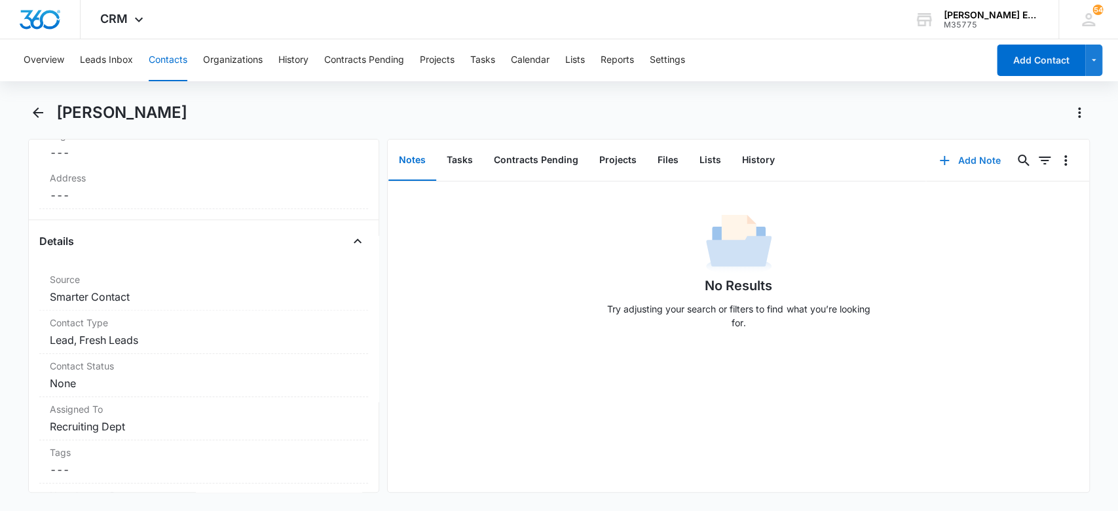
click at [943, 157] on button "Add Note" at bounding box center [969, 160] width 87 height 31
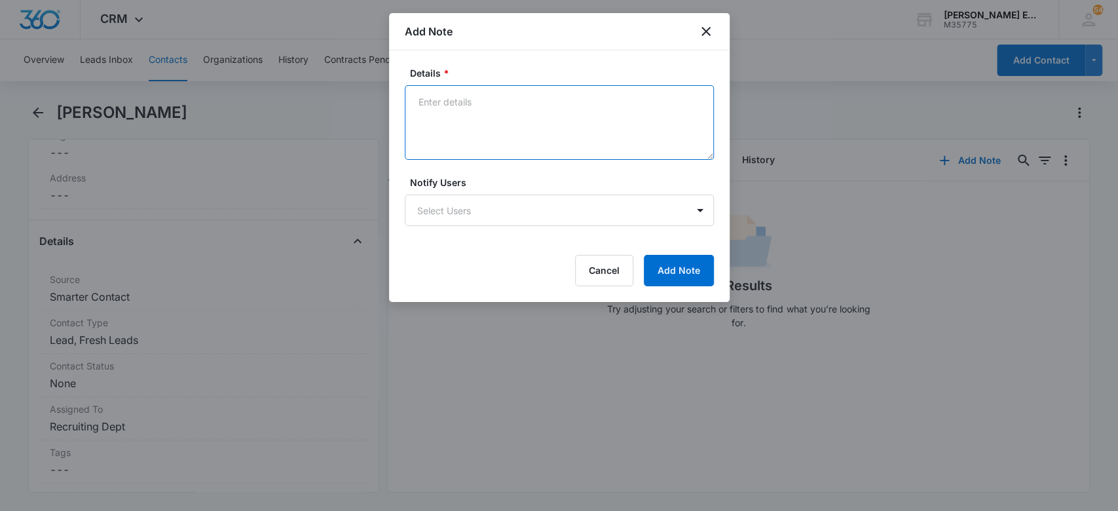
click at [561, 123] on textarea "Details *" at bounding box center [559, 122] width 309 height 75
paste textarea "Facebook Lead form"
type textarea "Facebook Lead form"
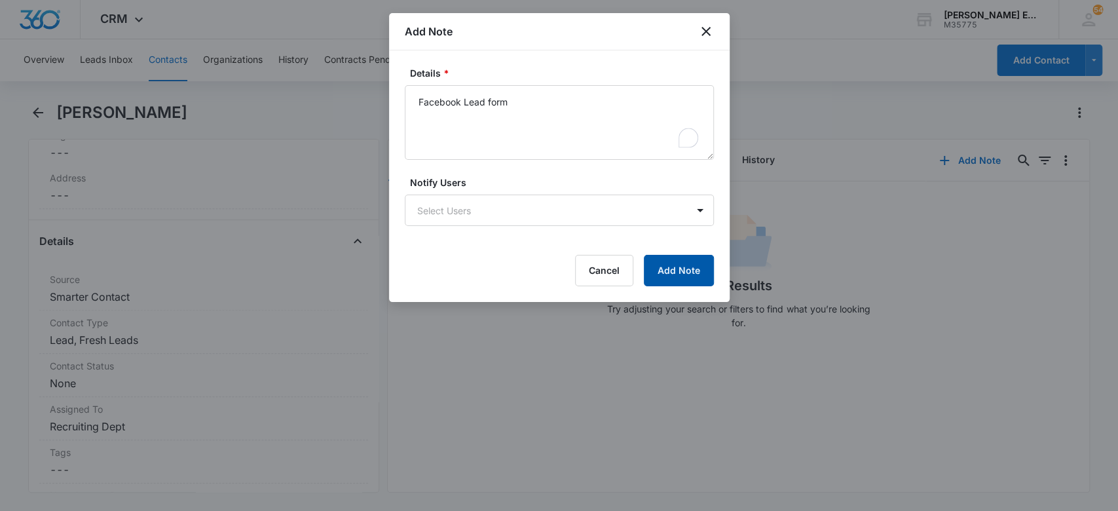
drag, startPoint x: 670, startPoint y: 263, endPoint x: 333, endPoint y: 318, distance: 341.3
click at [671, 263] on button "Add Note" at bounding box center [679, 270] width 70 height 31
